Goal: Answer question/provide support: Share knowledge or assist other users

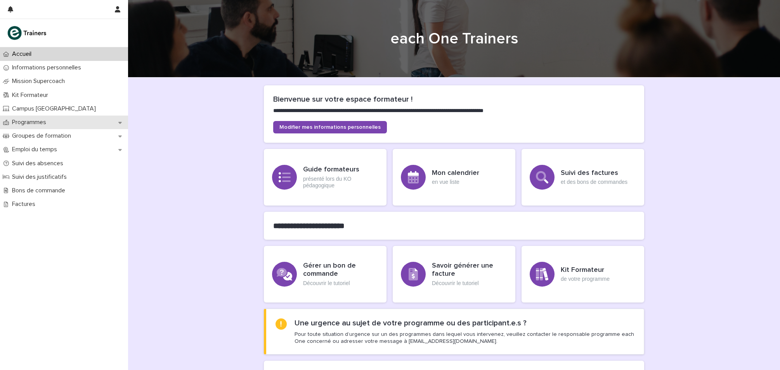
click at [58, 127] on div "Programmes" at bounding box center [64, 123] width 128 height 14
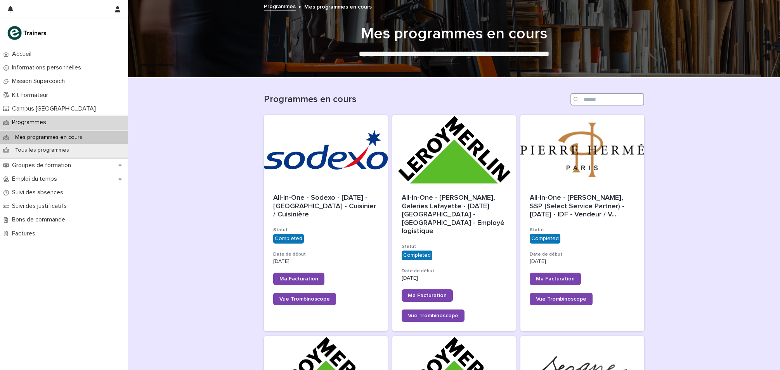
click at [600, 100] on input "Search" at bounding box center [608, 99] width 74 height 12
type input "******"
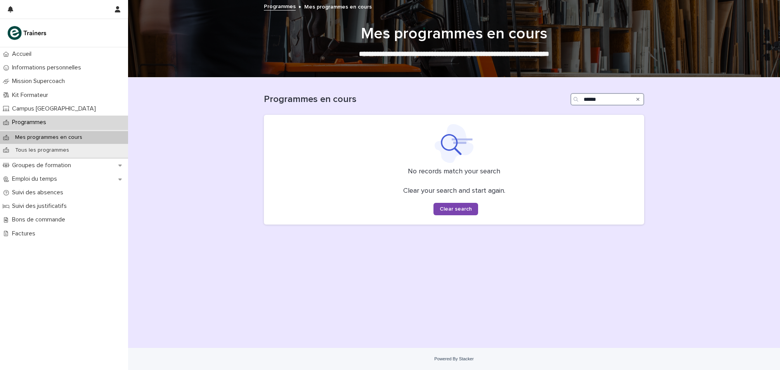
click at [590, 101] on input "******" at bounding box center [608, 99] width 74 height 12
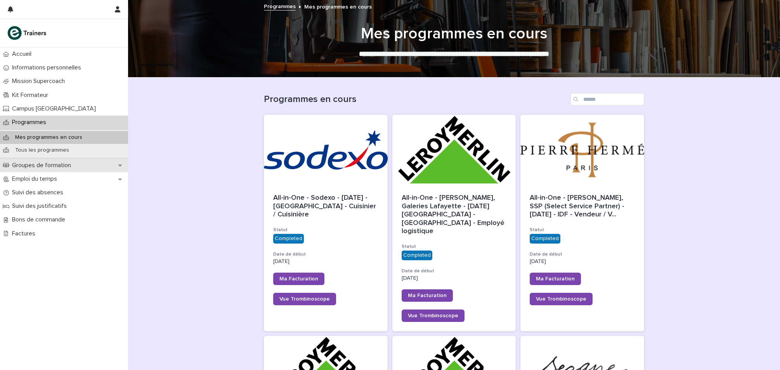
click at [56, 164] on p "Groupes de formation" at bounding box center [43, 165] width 68 height 7
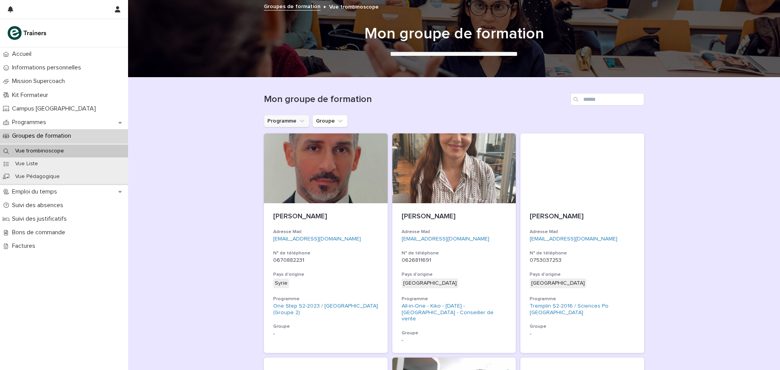
click at [284, 124] on button "Programme" at bounding box center [286, 121] width 45 height 12
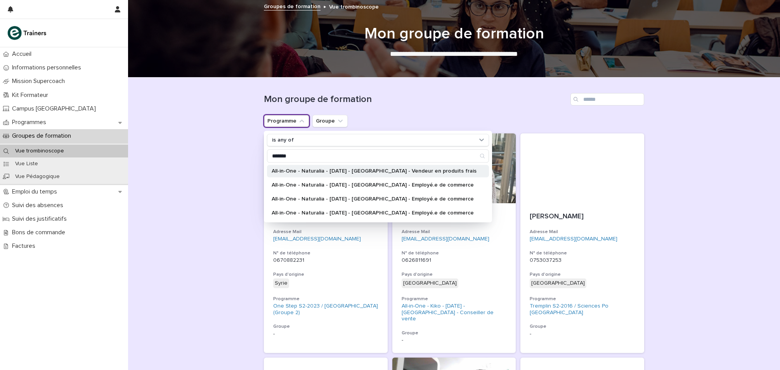
type input "*******"
click at [334, 166] on div "All-in-One - Naturalia - [DATE] - [GEOGRAPHIC_DATA] - Vendeur en produits frais" at bounding box center [378, 171] width 222 height 12
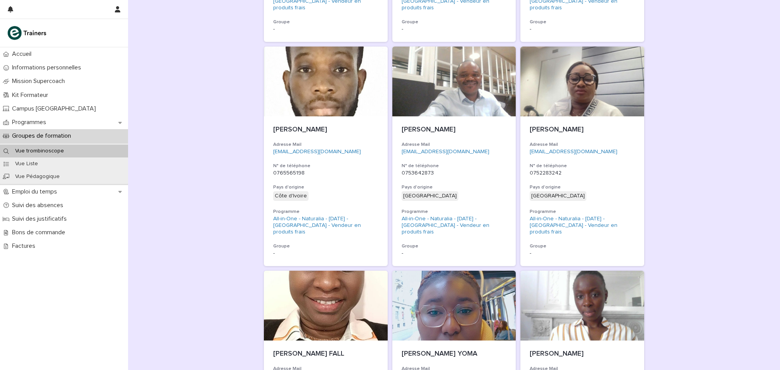
scroll to position [788, 0]
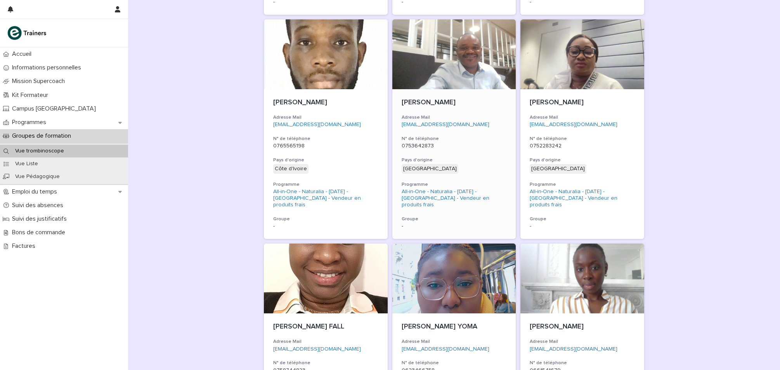
click at [484, 136] on h3 "N° de téléphone" at bounding box center [454, 139] width 105 height 6
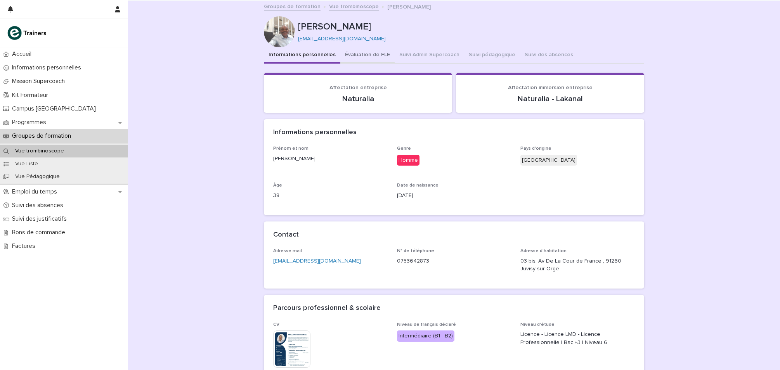
click at [380, 54] on button "Évaluation de FLE" at bounding box center [367, 55] width 54 height 16
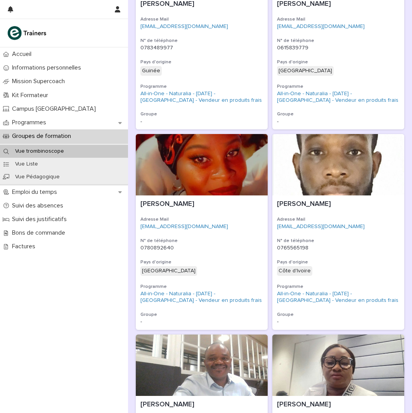
scroll to position [809, 0]
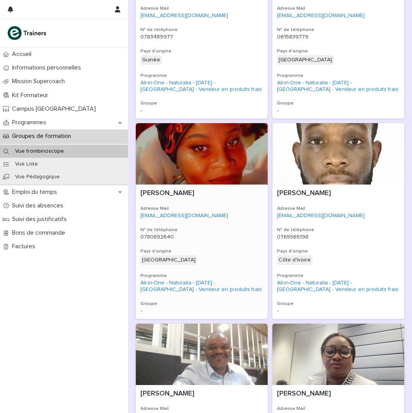
click at [217, 224] on div "Hatouma BOUNE Adresse Mail [EMAIL_ADDRESS][DOMAIN_NAME] N° de téléphone [PHONE_…" at bounding box center [202, 251] width 132 height 134
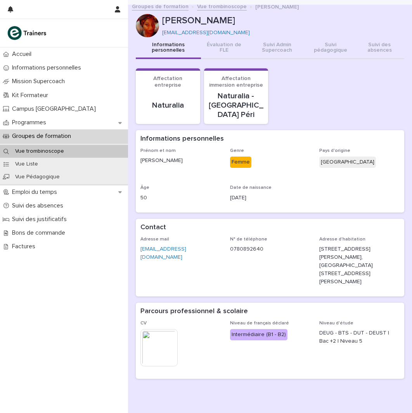
scroll to position [2, 0]
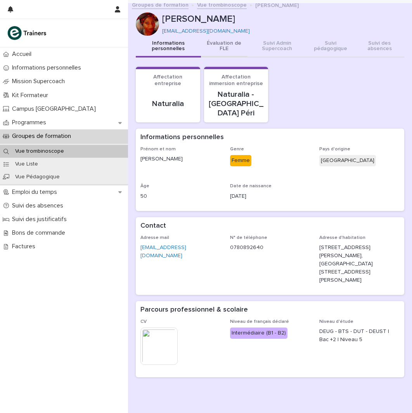
click at [222, 46] on button "Évaluation de FLE" at bounding box center [224, 47] width 47 height 22
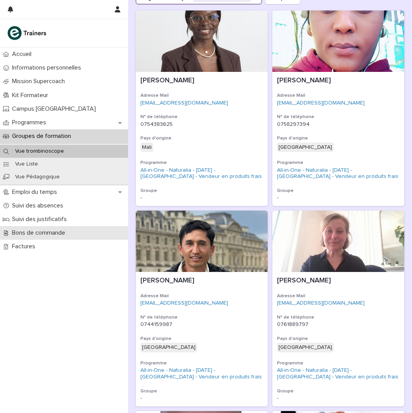
scroll to position [146, 0]
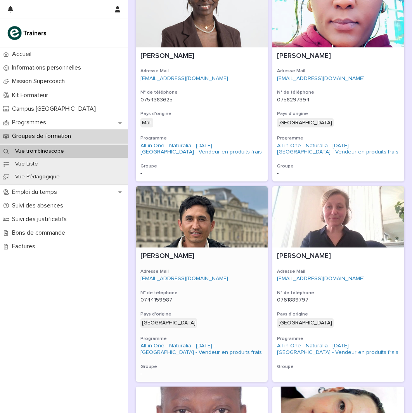
click at [227, 274] on div "[EMAIL_ADDRESS][DOMAIN_NAME]" at bounding box center [202, 278] width 123 height 8
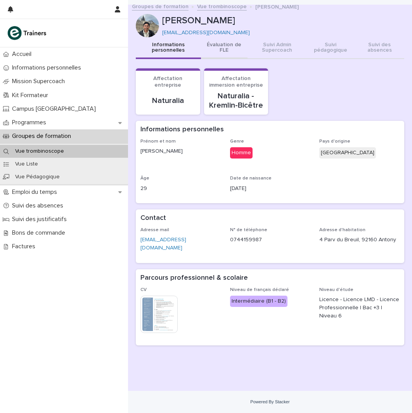
click at [227, 48] on button "Évaluation de FLE" at bounding box center [224, 48] width 47 height 22
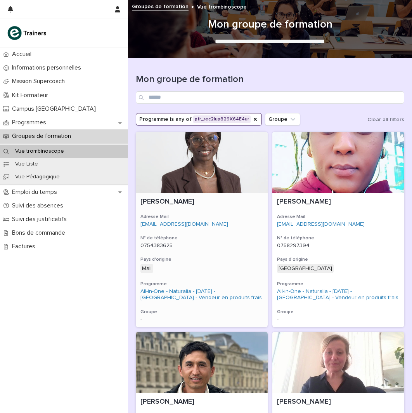
click at [216, 231] on div "[PERSON_NAME] Adresse Mail [EMAIL_ADDRESS][DOMAIN_NAME] N° de téléphone [PHONE_…" at bounding box center [202, 260] width 132 height 134
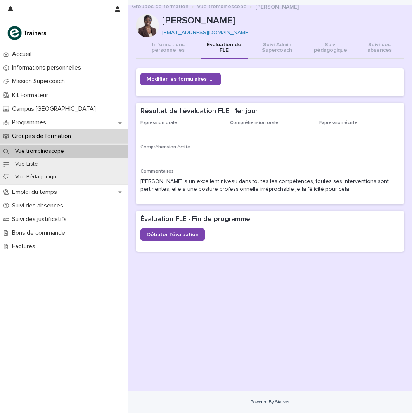
click at [234, 46] on button "Évaluation de FLE" at bounding box center [224, 48] width 47 height 22
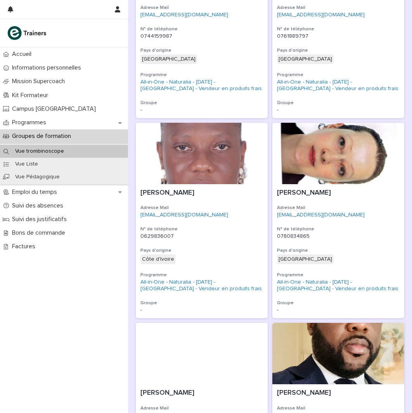
scroll to position [410, 0]
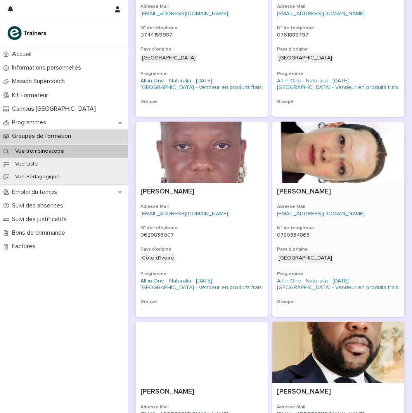
click at [342, 233] on p "0780834865" at bounding box center [338, 235] width 123 height 7
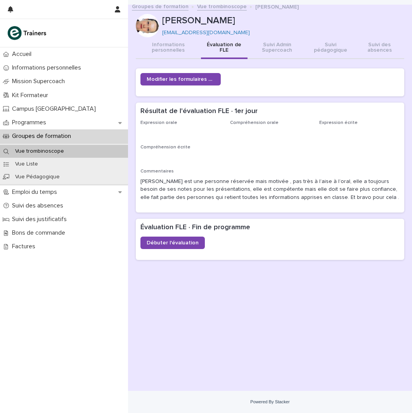
click at [228, 47] on button "Évaluation de FLE" at bounding box center [224, 48] width 47 height 22
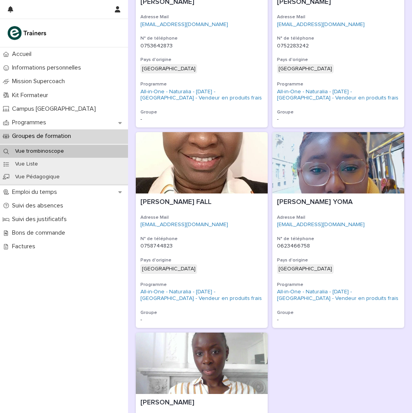
scroll to position [1202, 0]
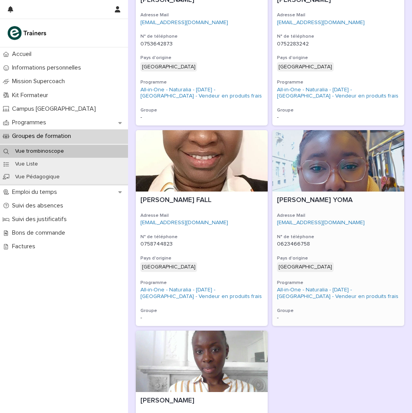
click at [363, 231] on div "[PERSON_NAME] YOMA Adresse Mail [EMAIL_ADDRESS][DOMAIN_NAME] N° de téléphone [P…" at bounding box center [339, 258] width 132 height 134
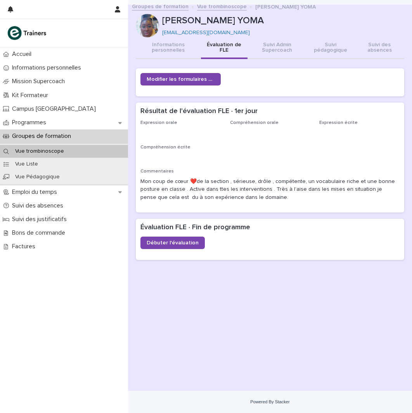
click at [228, 48] on button "Évaluation de FLE" at bounding box center [224, 48] width 47 height 22
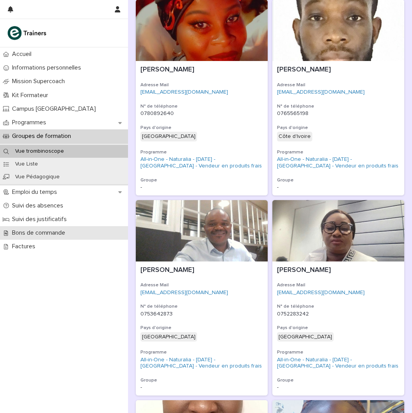
scroll to position [901, 0]
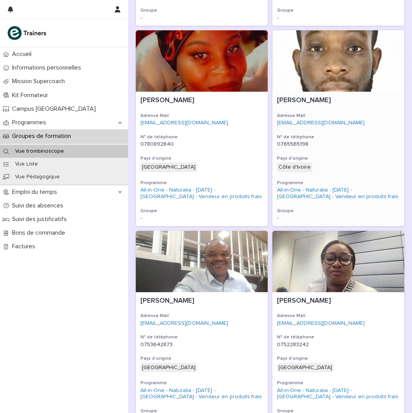
click at [357, 140] on div "0765565198" at bounding box center [338, 143] width 123 height 8
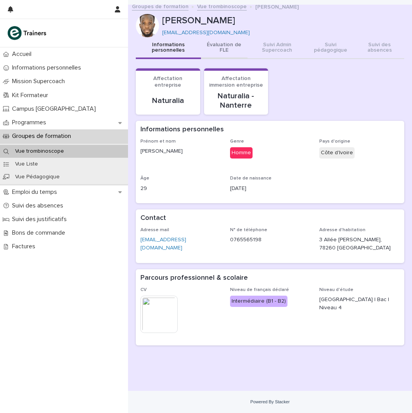
click at [216, 47] on button "Évaluation de FLE" at bounding box center [224, 48] width 47 height 22
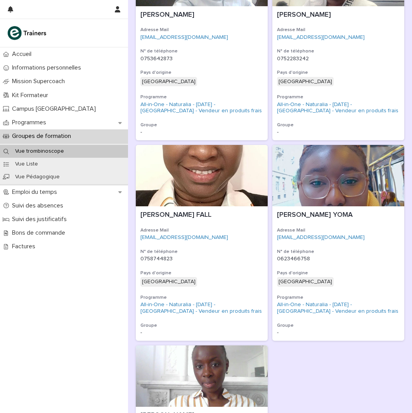
scroll to position [1301, 0]
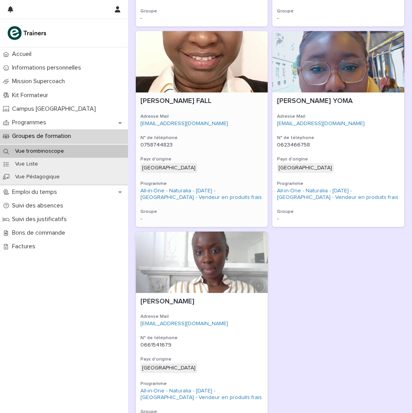
click at [232, 153] on div "[PERSON_NAME] FALL Adresse Mail [EMAIL_ADDRESS][DOMAIN_NAME] N° de téléphone [P…" at bounding box center [202, 159] width 132 height 134
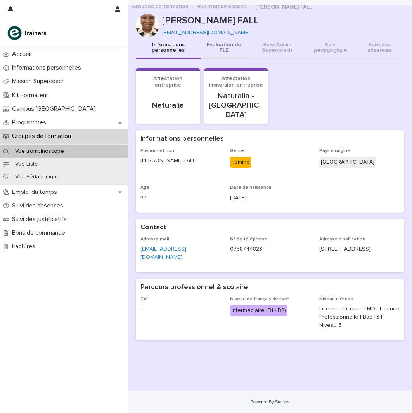
click at [220, 52] on button "Évaluation de FLE" at bounding box center [224, 48] width 47 height 22
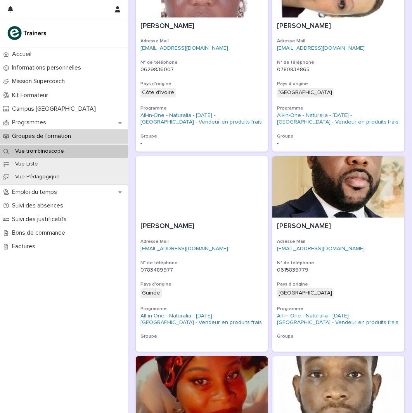
scroll to position [601, 0]
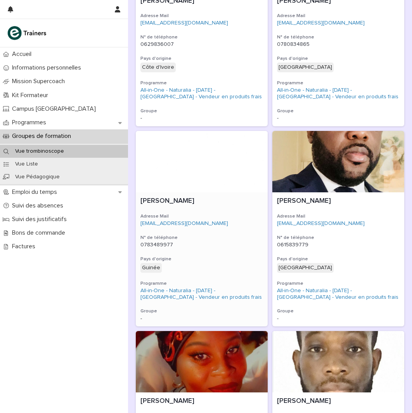
click at [231, 219] on div "[EMAIL_ADDRESS][DOMAIN_NAME]" at bounding box center [202, 223] width 123 height 8
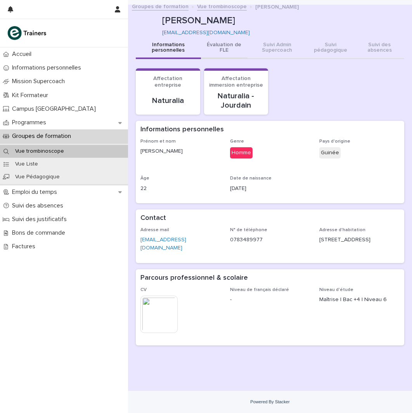
click at [224, 46] on button "Évaluation de FLE" at bounding box center [224, 48] width 47 height 22
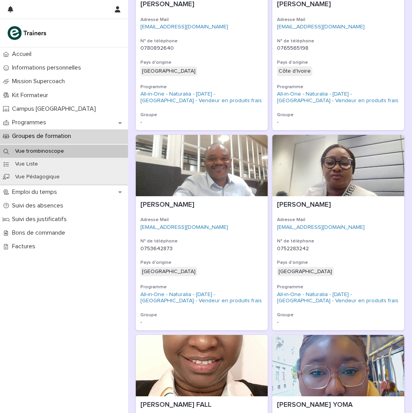
scroll to position [1011, 0]
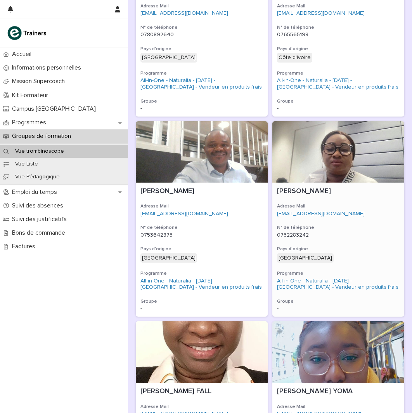
click at [366, 194] on p "[PERSON_NAME]" at bounding box center [338, 191] width 123 height 9
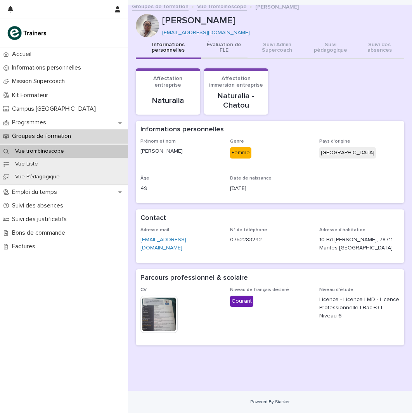
click at [219, 54] on button "Évaluation de FLE" at bounding box center [224, 48] width 47 height 22
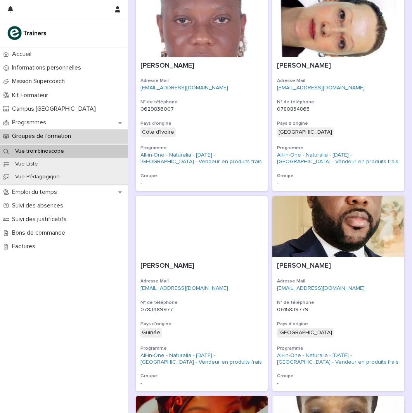
scroll to position [540, 0]
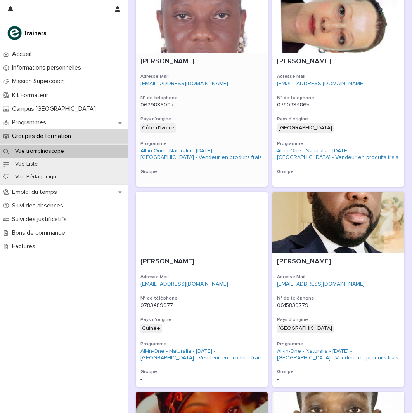
click at [214, 109] on div "[PERSON_NAME] Adresse Mail [EMAIL_ADDRESS][DOMAIN_NAME] N° de téléphone [PHONE_…" at bounding box center [202, 120] width 132 height 134
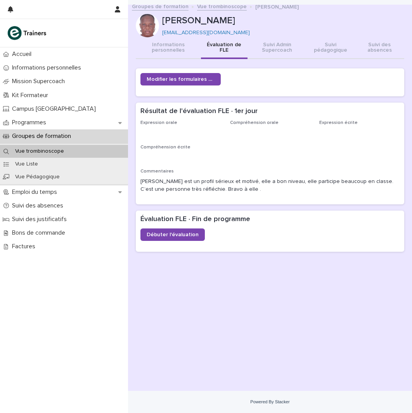
click at [222, 47] on button "Évaluation de FLE" at bounding box center [224, 48] width 47 height 22
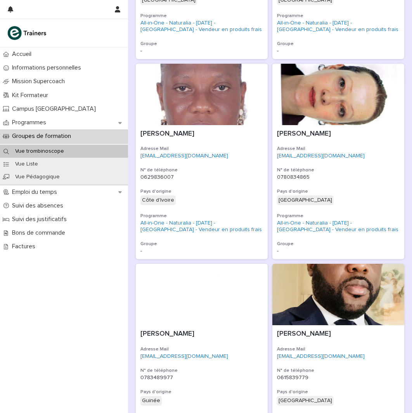
scroll to position [558, 0]
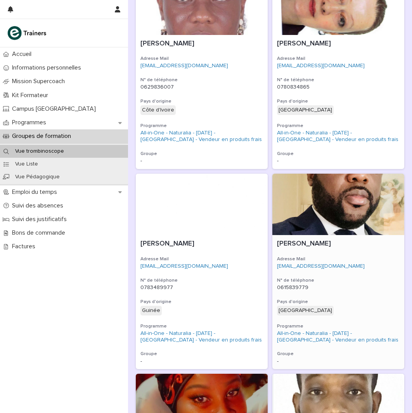
click at [348, 265] on p "[EMAIL_ADDRESS][DOMAIN_NAME]" at bounding box center [338, 266] width 123 height 7
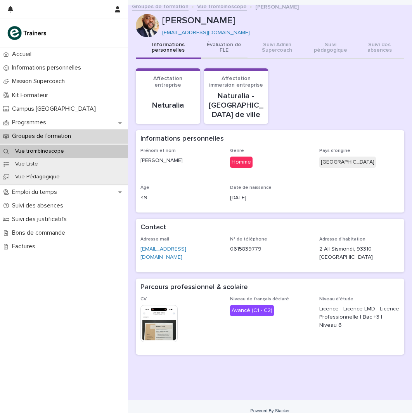
click at [227, 52] on button "Évaluation de FLE" at bounding box center [224, 48] width 47 height 22
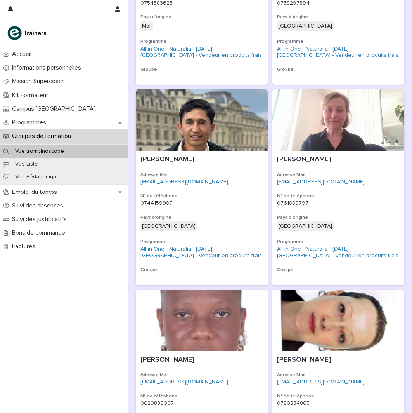
scroll to position [269, 0]
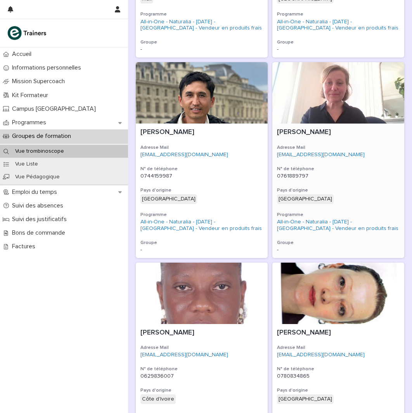
click at [356, 182] on div "[PERSON_NAME] Adresse Mail [EMAIL_ADDRESS][DOMAIN_NAME] N° de téléphone [PHONE_…" at bounding box center [339, 190] width 132 height 134
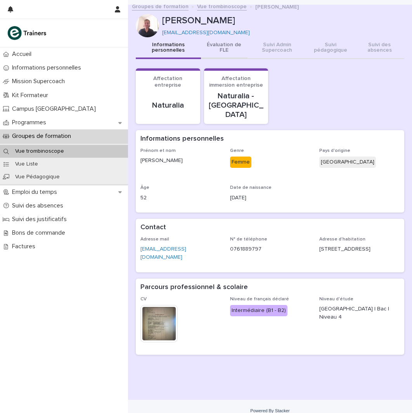
click at [219, 45] on button "Évaluation de FLE" at bounding box center [224, 48] width 47 height 22
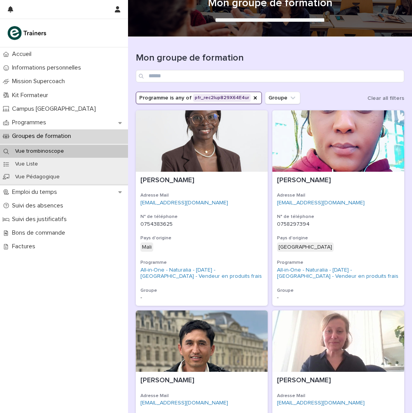
scroll to position [38, 0]
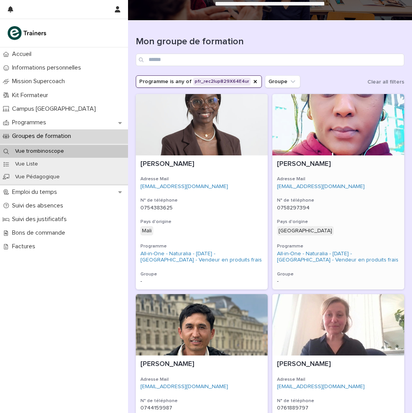
click at [355, 196] on div "[PERSON_NAME] Adresse Mail [EMAIL_ADDRESS][DOMAIN_NAME] N° de téléphone [PHONE_…" at bounding box center [339, 222] width 132 height 134
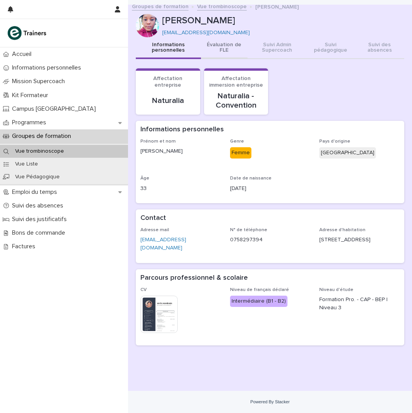
click at [220, 43] on button "Évaluation de FLE" at bounding box center [224, 48] width 47 height 22
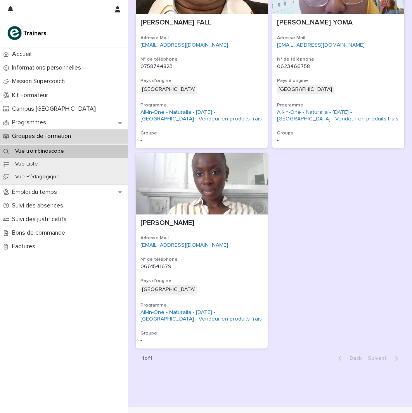
scroll to position [1382, 0]
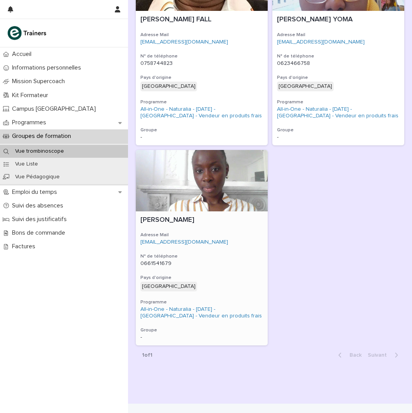
click at [224, 251] on div "[PERSON_NAME] Adresse Mail [EMAIL_ADDRESS][DOMAIN_NAME] N° de téléphone [PHONE_…" at bounding box center [202, 278] width 132 height 134
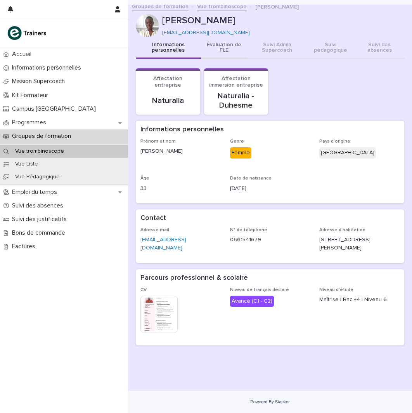
click at [226, 51] on button "Évaluation de FLE" at bounding box center [224, 48] width 47 height 22
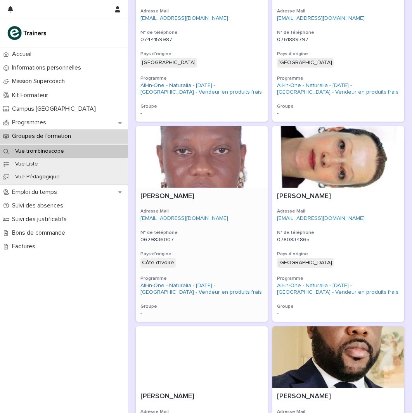
scroll to position [421, 0]
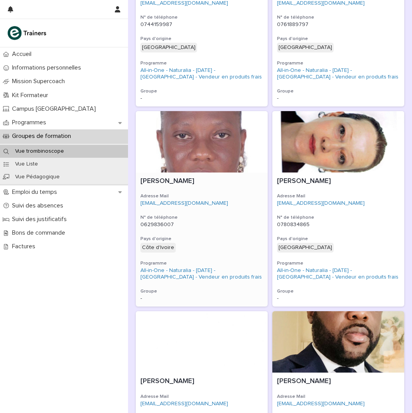
click at [236, 226] on p "0629836007" at bounding box center [202, 224] width 123 height 7
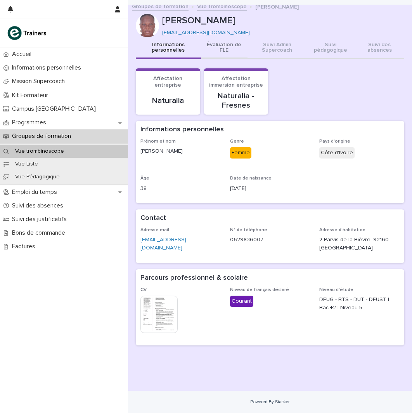
click at [237, 46] on button "Évaluation de FLE" at bounding box center [224, 48] width 47 height 22
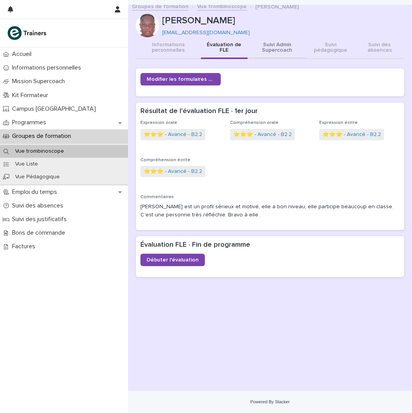
click at [278, 45] on button "Suivi Admin Supercoach" at bounding box center [277, 48] width 59 height 22
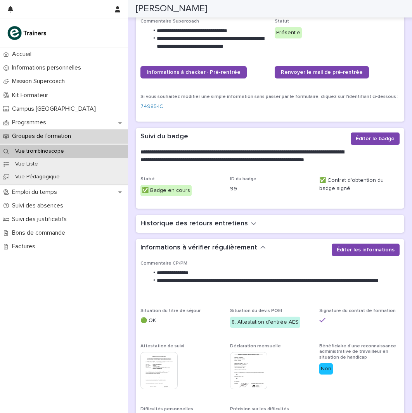
scroll to position [133, 0]
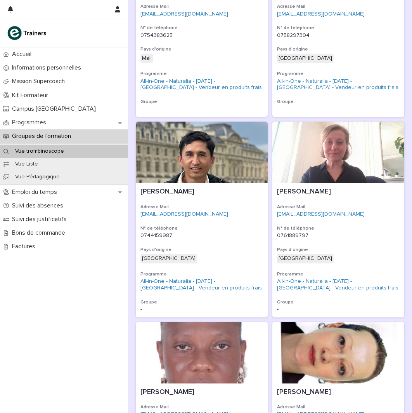
scroll to position [224, 0]
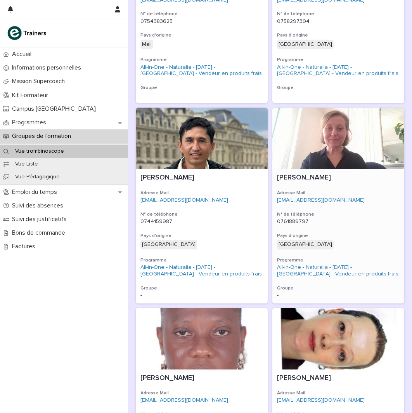
click at [372, 207] on div "[PERSON_NAME] Adresse Mail [EMAIL_ADDRESS][DOMAIN_NAME] N° de téléphone [PHONE_…" at bounding box center [339, 236] width 132 height 134
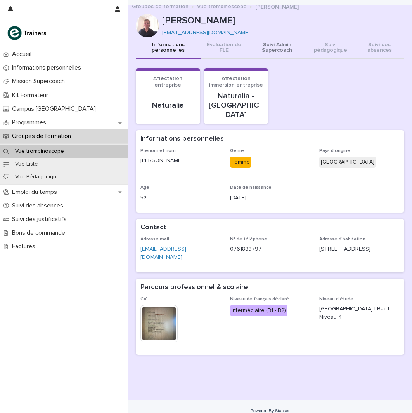
click at [271, 52] on button "Suivi Admin Supercoach" at bounding box center [277, 48] width 59 height 22
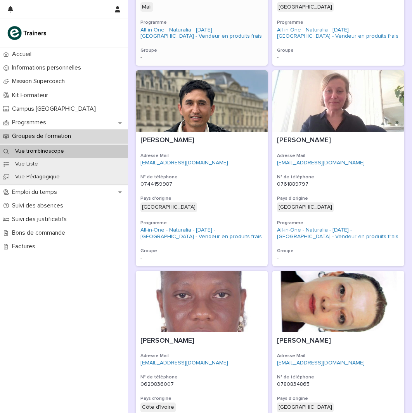
scroll to position [299, 0]
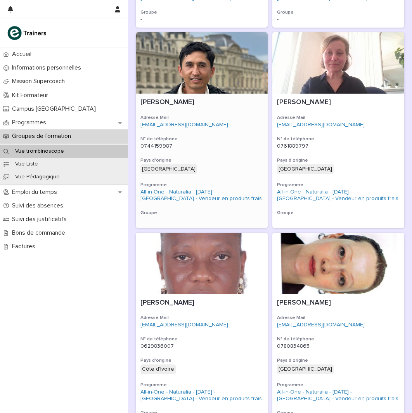
click at [233, 144] on p "0744159987" at bounding box center [202, 146] width 123 height 7
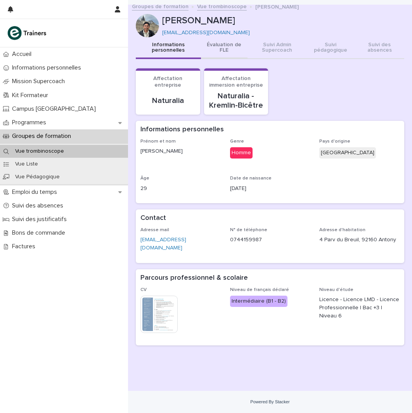
click at [229, 50] on button "Évaluation de FLE" at bounding box center [224, 48] width 47 height 22
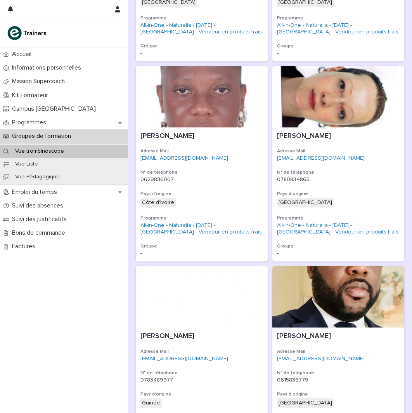
scroll to position [477, 0]
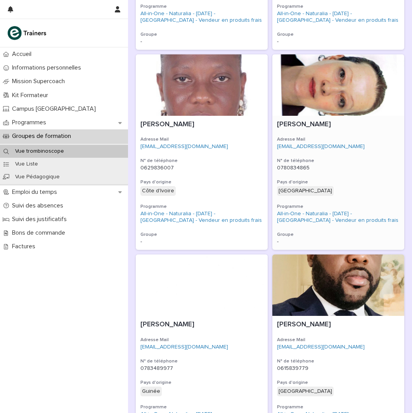
click at [350, 178] on div "[PERSON_NAME] Adresse Mail [EMAIL_ADDRESS][DOMAIN_NAME] N° de téléphone [PHONE_…" at bounding box center [339, 183] width 132 height 134
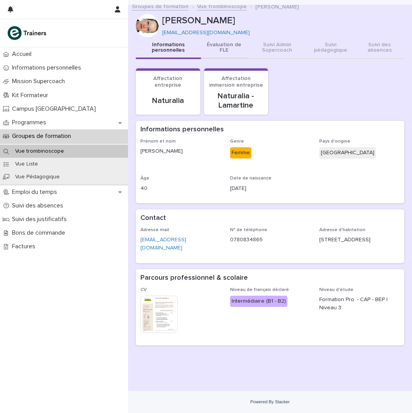
click at [232, 43] on button "Évaluation de FLE" at bounding box center [224, 48] width 47 height 22
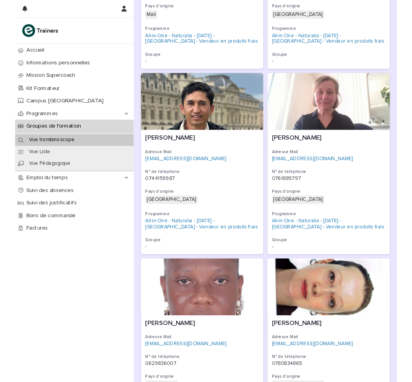
scroll to position [255, 0]
